Goal: Use online tool/utility: Utilize a website feature to perform a specific function

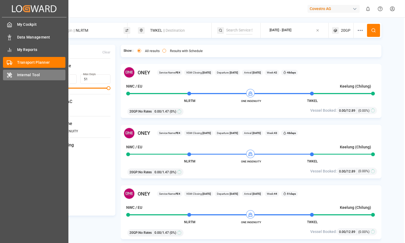
click at [17, 75] on span "Internal Tool" at bounding box center [41, 75] width 49 height 6
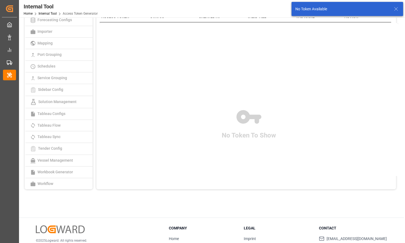
scroll to position [30, 0]
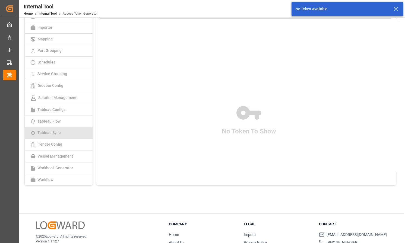
click at [66, 134] on link "Tableau Sync" at bounding box center [59, 133] width 68 height 12
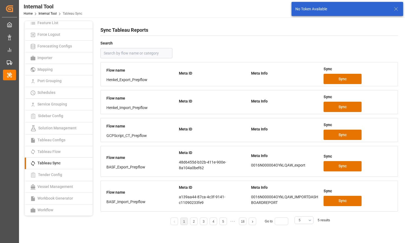
click at [124, 54] on input "text" at bounding box center [136, 53] width 72 height 10
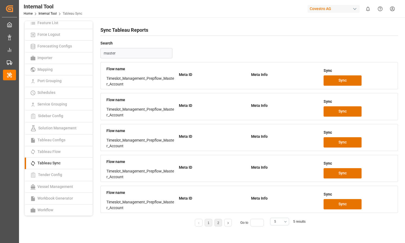
type input "master"
click at [218, 221] on link "2" at bounding box center [219, 223] width 2 height 4
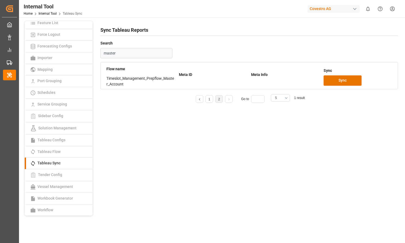
click at [131, 53] on input "master" at bounding box center [136, 53] width 72 height 10
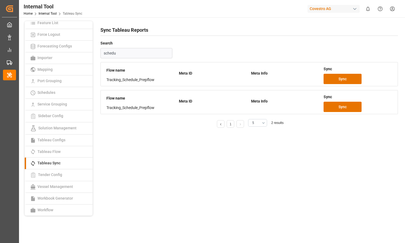
type input "schedu"
click at [223, 125] on link at bounding box center [220, 124] width 7 height 8
click at [141, 54] on input "schedu" at bounding box center [136, 53] width 72 height 10
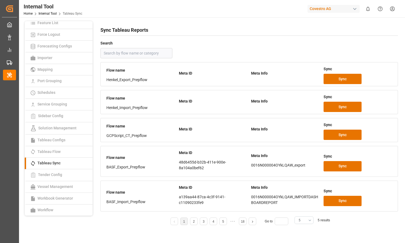
click at [307, 220] on button "5" at bounding box center [304, 221] width 19 height 8
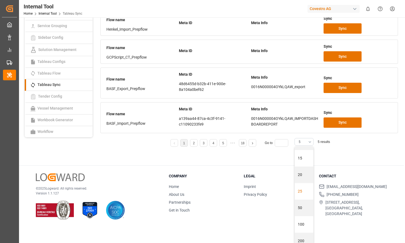
scroll to position [52, 0]
click at [304, 229] on div "500" at bounding box center [304, 235] width 18 height 17
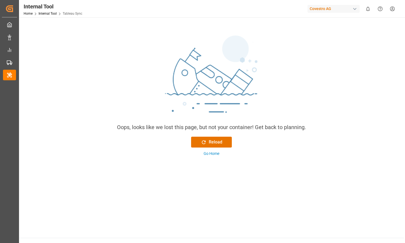
scroll to position [29, 0]
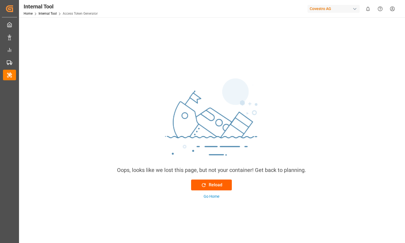
click at [216, 181] on button "Reload" at bounding box center [211, 185] width 41 height 11
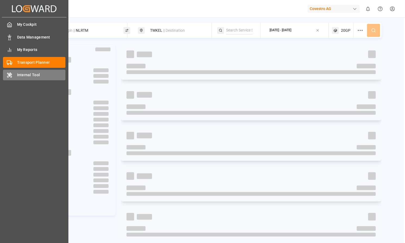
click at [15, 76] on div "Internal Tool Internal Tool" at bounding box center [34, 75] width 62 height 11
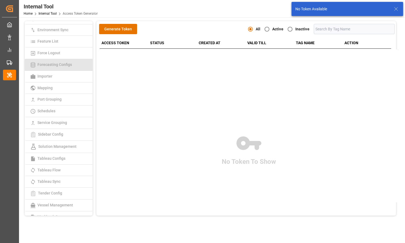
scroll to position [97, 0]
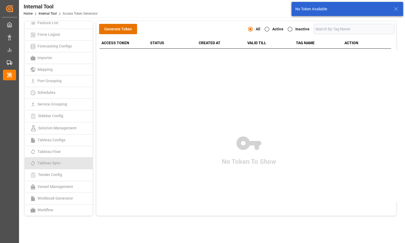
click at [57, 166] on link "Tableau Sync" at bounding box center [59, 164] width 68 height 12
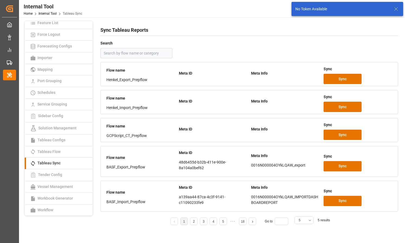
scroll to position [62, 0]
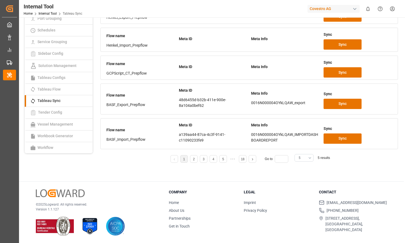
click at [301, 159] on button "5" at bounding box center [304, 158] width 19 height 8
click at [301, 240] on div "25" at bounding box center [304, 237] width 18 height 17
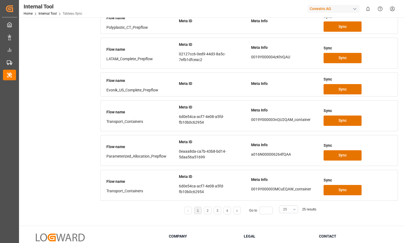
scroll to position [692, 0]
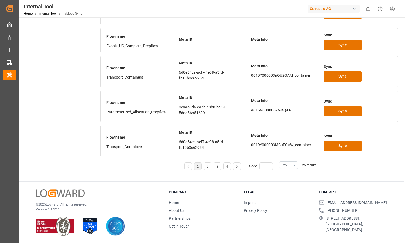
click at [288, 165] on button "25" at bounding box center [288, 166] width 19 height 8
click at [286, 212] on div "50" at bounding box center [288, 214] width 18 height 17
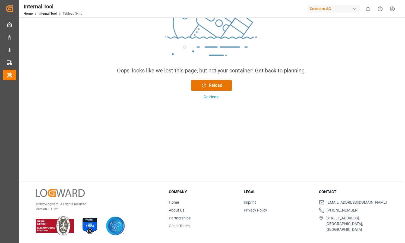
scroll to position [99, 0]
click at [211, 88] on div "Reload" at bounding box center [211, 86] width 21 height 7
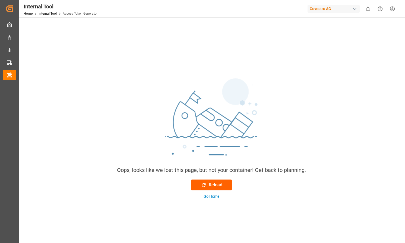
click at [210, 187] on div "Reload" at bounding box center [211, 185] width 21 height 7
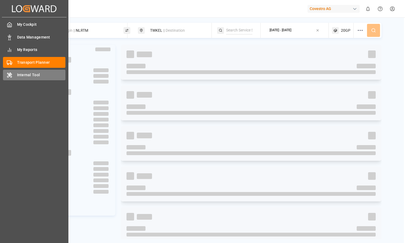
click at [7, 76] on icon at bounding box center [9, 75] width 5 height 5
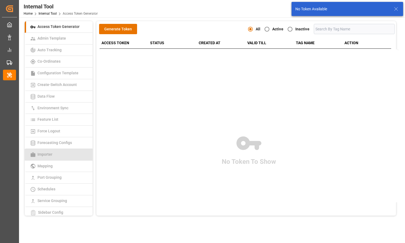
scroll to position [97, 0]
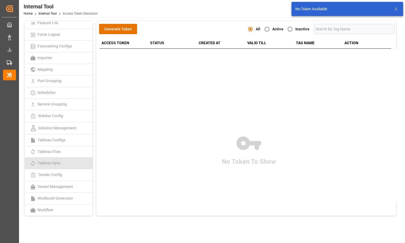
click at [61, 165] on span "Tableau Sync" at bounding box center [49, 163] width 26 height 4
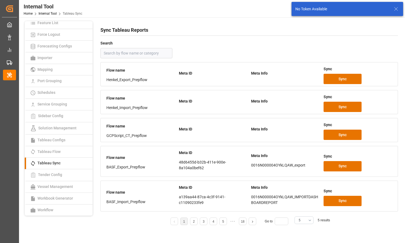
scroll to position [62, 0]
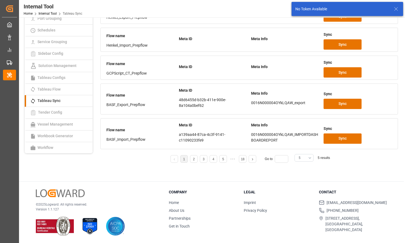
click at [302, 156] on button "5" at bounding box center [304, 158] width 19 height 8
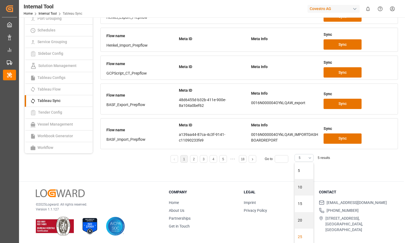
click at [305, 235] on div "25" at bounding box center [304, 237] width 18 height 17
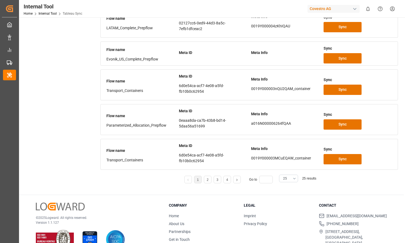
scroll to position [679, 0]
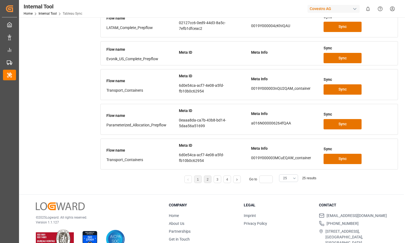
click at [207, 180] on link "2" at bounding box center [208, 180] width 2 height 4
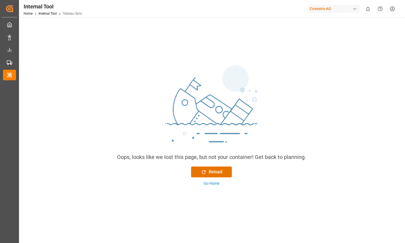
scroll to position [0, 0]
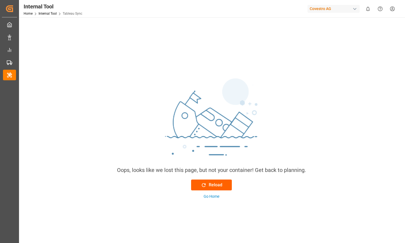
click at [210, 187] on div "Reload" at bounding box center [211, 185] width 21 height 7
click at [209, 194] on div "Reload Go Home" at bounding box center [211, 190] width 41 height 20
click at [209, 195] on div "Go Home" at bounding box center [212, 197] width 16 height 6
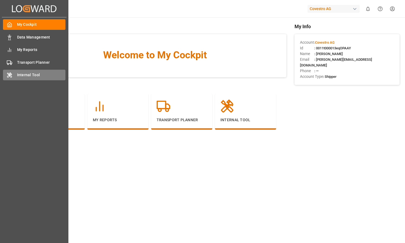
click at [10, 76] on icon at bounding box center [11, 76] width 2 height 2
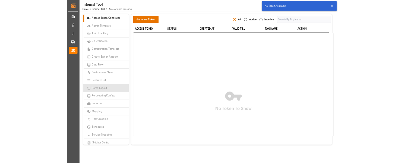
scroll to position [97, 0]
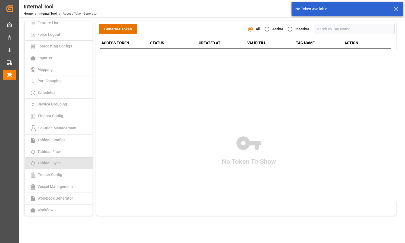
click at [55, 164] on span "Tableau Sync" at bounding box center [49, 163] width 26 height 4
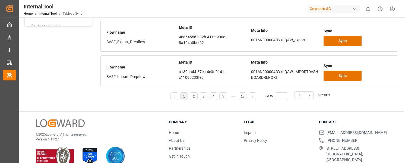
scroll to position [130, 0]
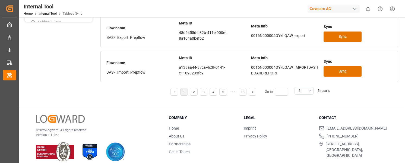
click at [301, 91] on button "5" at bounding box center [304, 91] width 19 height 8
click at [301, 147] on div "25" at bounding box center [304, 147] width 18 height 17
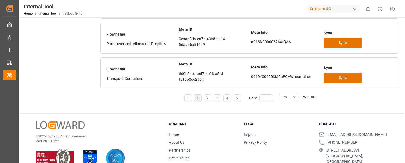
scroll to position [763, 0]
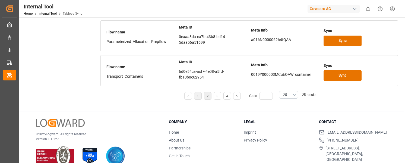
click at [209, 95] on li "2" at bounding box center [208, 96] width 8 height 8
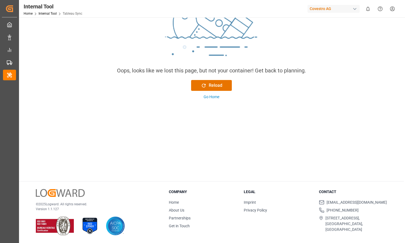
scroll to position [99, 0]
click at [213, 98] on div "Go Home" at bounding box center [212, 98] width 16 height 6
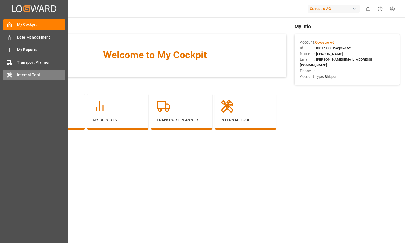
click at [15, 76] on div "Internal Tool Internal Tool" at bounding box center [34, 75] width 62 height 11
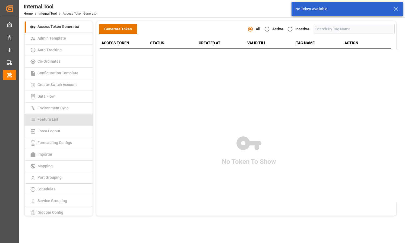
scroll to position [97, 0]
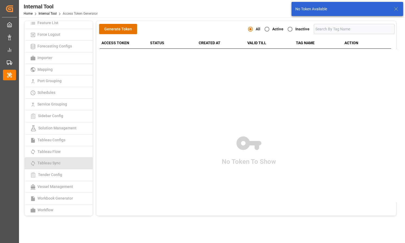
click at [56, 163] on span "Tableau Sync" at bounding box center [49, 163] width 26 height 4
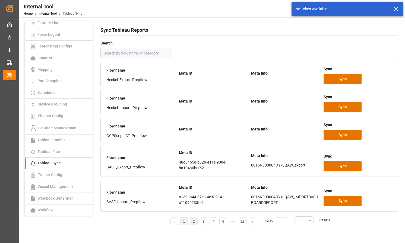
click at [196, 221] on li "2" at bounding box center [194, 222] width 8 height 8
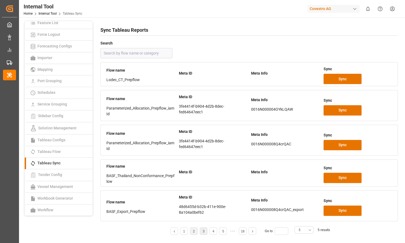
click at [204, 231] on link "3" at bounding box center [204, 232] width 2 height 4
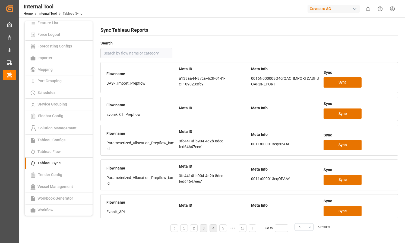
click at [213, 229] on link "4" at bounding box center [214, 229] width 2 height 4
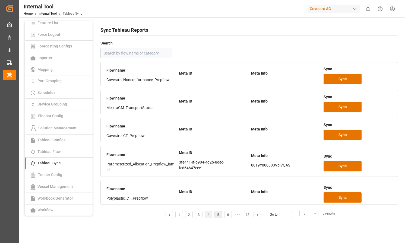
click at [218, 216] on link "5" at bounding box center [219, 215] width 2 height 4
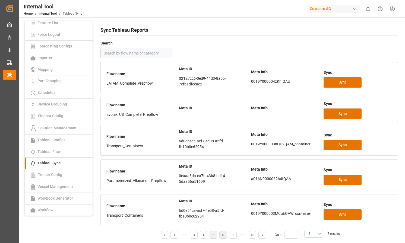
click at [220, 235] on li "6" at bounding box center [223, 235] width 8 height 8
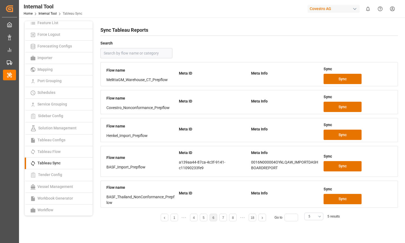
click at [222, 222] on div "1 4 5 6 7 8 18 Go to 5 5 results" at bounding box center [249, 219] width 298 height 14
click at [222, 219] on li "7" at bounding box center [223, 218] width 8 height 8
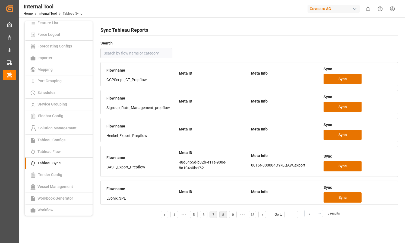
click at [224, 216] on link "8" at bounding box center [223, 215] width 2 height 4
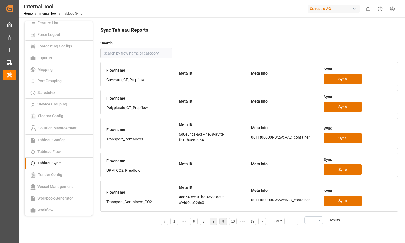
click at [222, 222] on link "9" at bounding box center [223, 222] width 2 height 4
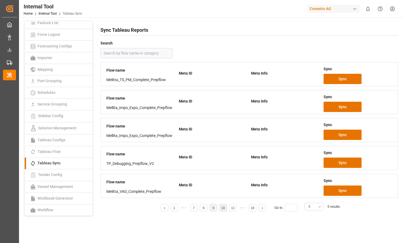
click at [222, 209] on link "10" at bounding box center [223, 208] width 4 height 4
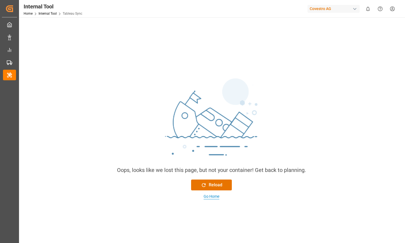
click at [212, 196] on div "Go Home" at bounding box center [212, 197] width 16 height 6
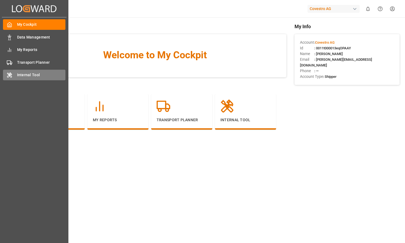
click at [11, 77] on icon at bounding box center [9, 75] width 5 height 5
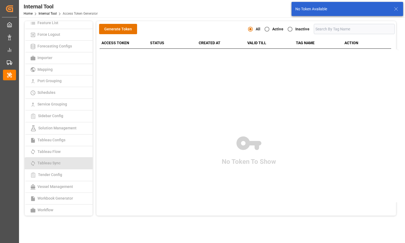
scroll to position [1, 0]
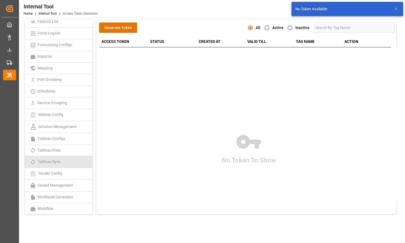
click at [65, 158] on link "Tableau Sync" at bounding box center [59, 162] width 68 height 12
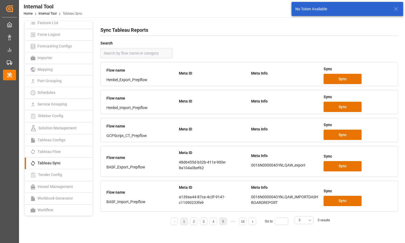
click at [225, 221] on li "5" at bounding box center [223, 222] width 8 height 8
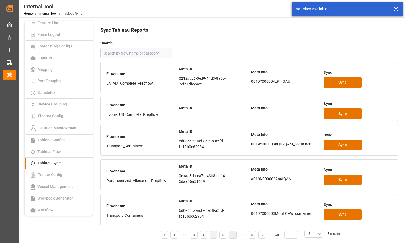
click at [232, 234] on link "7" at bounding box center [233, 236] width 2 height 4
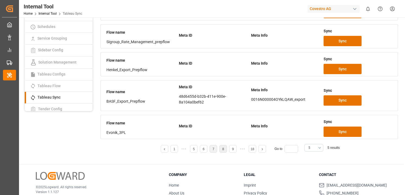
scroll to position [67, 0]
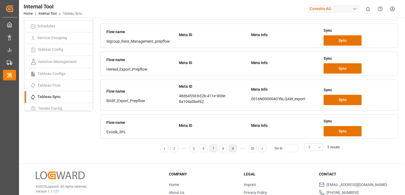
click at [229, 147] on li "9" at bounding box center [233, 148] width 8 height 8
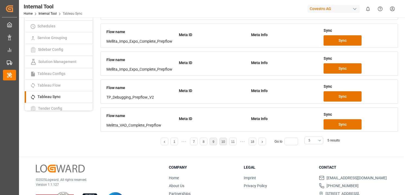
click at [221, 141] on li "10" at bounding box center [223, 142] width 8 height 8
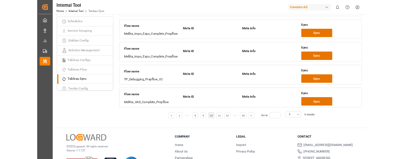
scroll to position [99, 0]
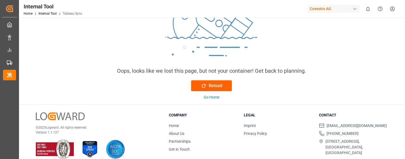
click at [214, 86] on div "Reload" at bounding box center [211, 86] width 21 height 7
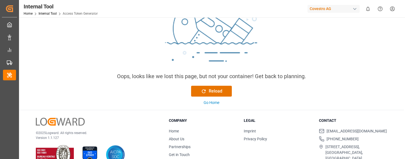
scroll to position [95, 0]
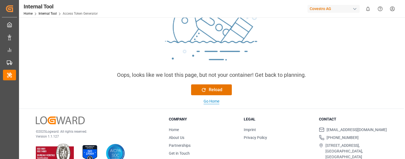
click at [212, 102] on div "Go Home" at bounding box center [212, 102] width 16 height 6
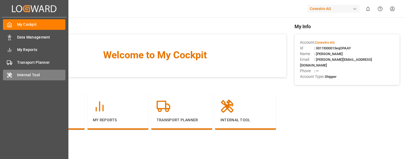
click at [9, 71] on div "Internal Tool Internal Tool" at bounding box center [34, 75] width 62 height 11
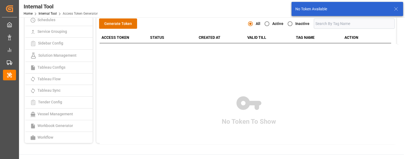
scroll to position [7, 0]
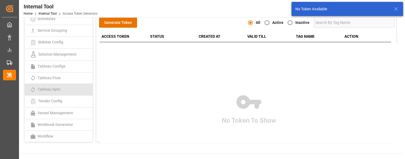
click at [63, 89] on link "Tableau Sync" at bounding box center [59, 90] width 68 height 12
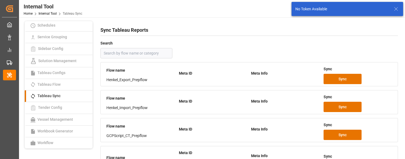
scroll to position [139, 0]
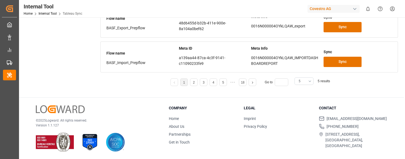
click at [313, 81] on button "5" at bounding box center [304, 81] width 19 height 8
click at [302, 109] on div "10" at bounding box center [304, 110] width 18 height 17
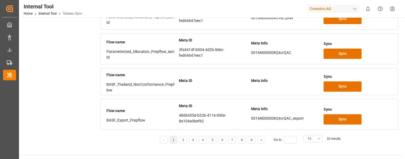
scroll to position [303, 0]
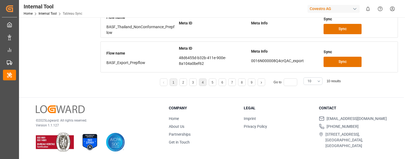
click at [203, 81] on link "4" at bounding box center [203, 83] width 2 height 4
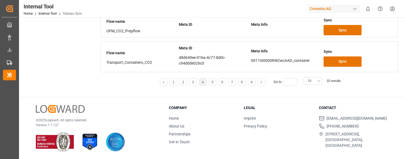
scroll to position [286, 0]
click at [224, 83] on li "6" at bounding box center [223, 82] width 8 height 8
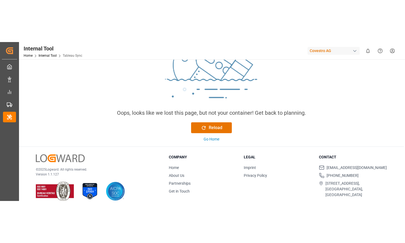
scroll to position [107, 0]
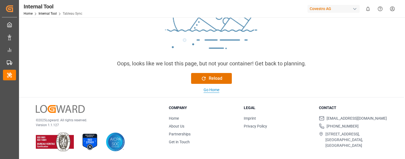
click at [213, 87] on div "Go Home" at bounding box center [212, 90] width 16 height 6
